Goal: Download file/media

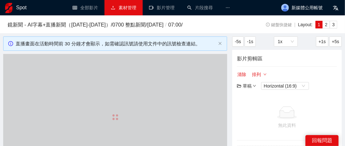
click at [130, 10] on link "素材管理" at bounding box center [124, 7] width 26 height 5
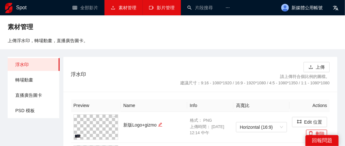
click at [158, 8] on link "影片管理" at bounding box center [162, 7] width 26 height 5
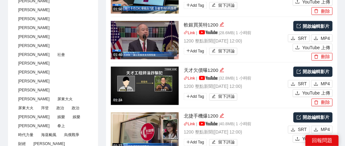
scroll to position [415, 0]
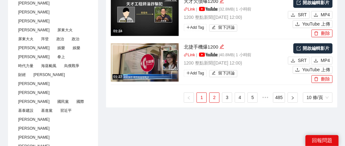
click at [215, 99] on link "2" at bounding box center [215, 98] width 10 height 10
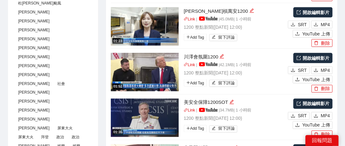
scroll to position [383, 0]
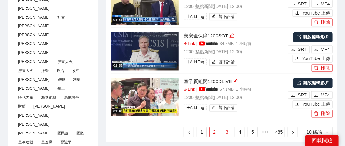
click at [226, 130] on link "3" at bounding box center [228, 132] width 10 height 10
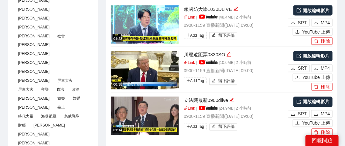
scroll to position [415, 0]
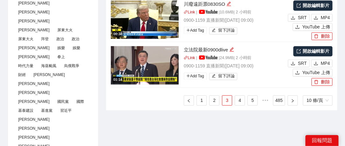
click at [215, 102] on link "2" at bounding box center [215, 100] width 10 height 10
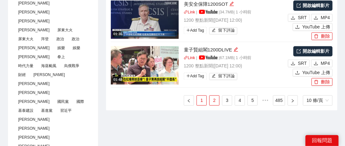
click at [205, 99] on link "1" at bounding box center [202, 100] width 10 height 10
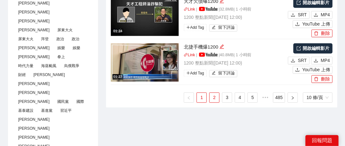
click at [217, 98] on link "2" at bounding box center [215, 98] width 10 height 10
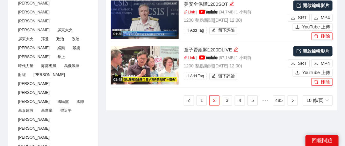
click at [208, 97] on ul "1 2 3 4 5 ••• 485 10 條/頁" at bounding box center [222, 100] width 222 height 10
click at [204, 97] on link "1" at bounding box center [202, 100] width 10 height 10
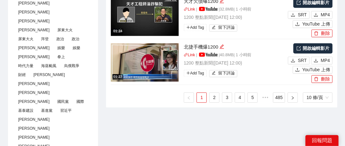
click at [221, 100] on ul "1 2 3 4 5 ••• 485 10 條/頁" at bounding box center [222, 97] width 222 height 10
click at [226, 96] on link "3" at bounding box center [228, 98] width 10 height 10
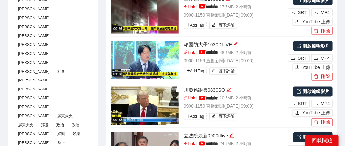
scroll to position [383, 0]
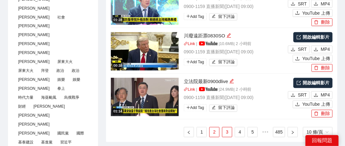
click at [214, 132] on link "2" at bounding box center [215, 132] width 10 height 10
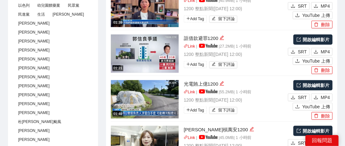
scroll to position [191, 0]
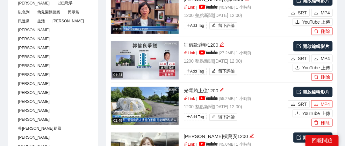
click at [330, 103] on span "MP4" at bounding box center [325, 103] width 9 height 7
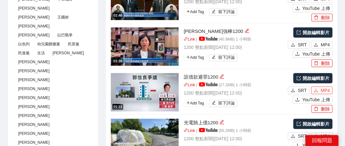
click at [322, 89] on span "MP4" at bounding box center [325, 90] width 9 height 7
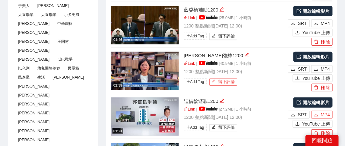
scroll to position [128, 0]
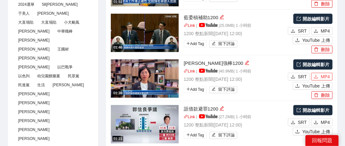
click at [318, 76] on icon "download" at bounding box center [316, 76] width 4 height 4
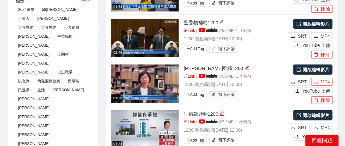
scroll to position [96, 0]
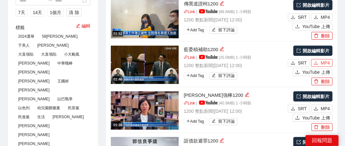
click at [323, 60] on span "MP4" at bounding box center [325, 62] width 9 height 7
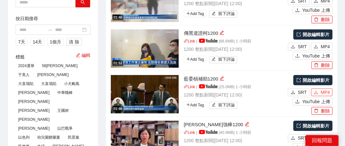
scroll to position [32, 0]
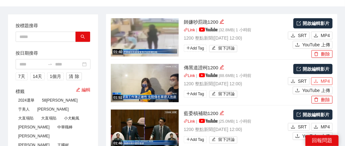
click at [321, 79] on button "MP4" at bounding box center [322, 81] width 21 height 8
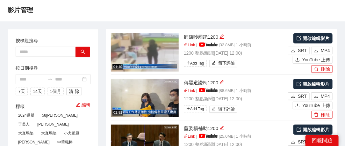
scroll to position [0, 0]
